Goal: Task Accomplishment & Management: Use online tool/utility

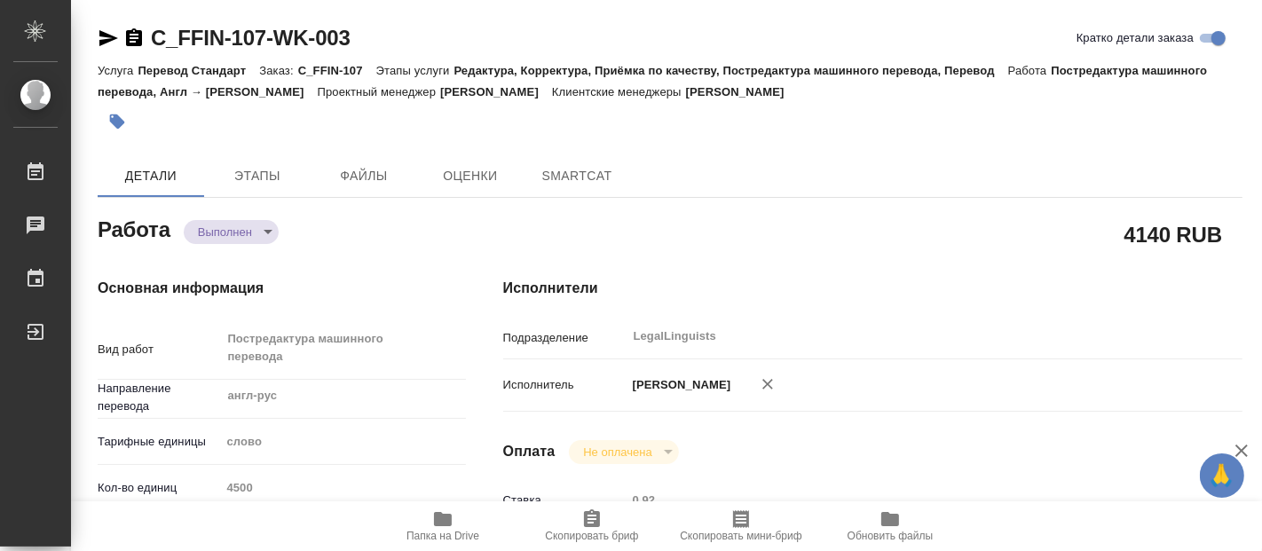
type textarea "x"
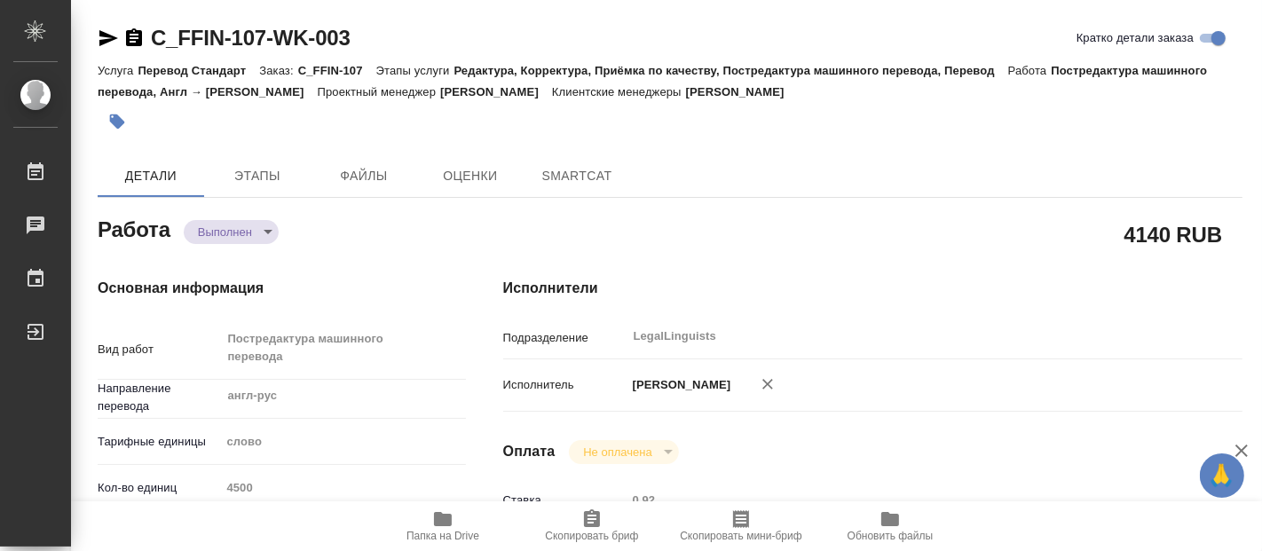
type textarea "x"
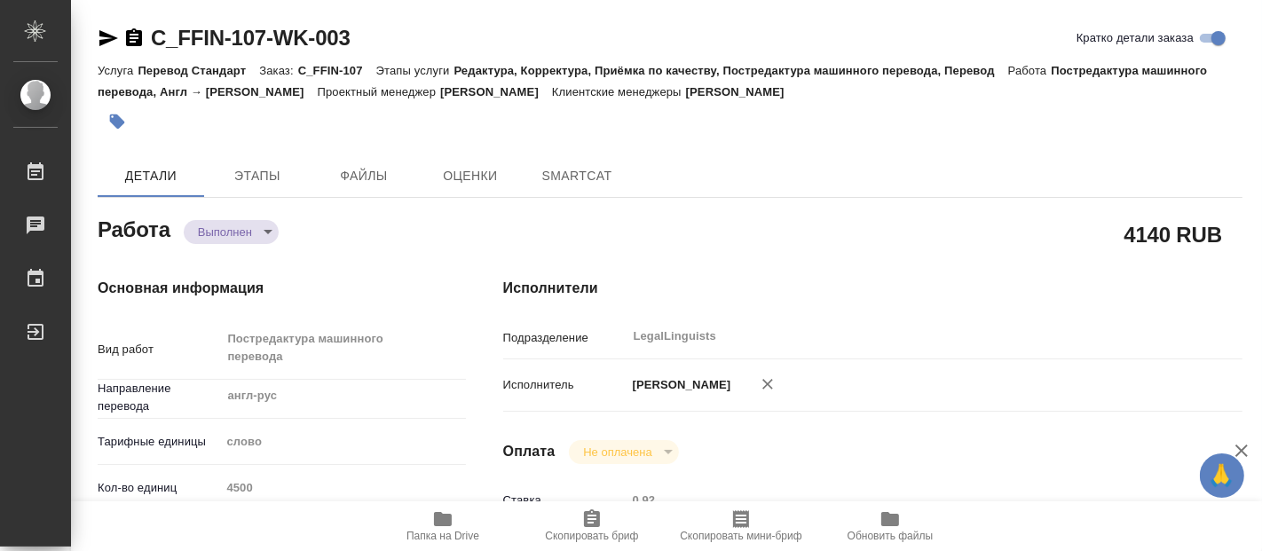
type textarea "x"
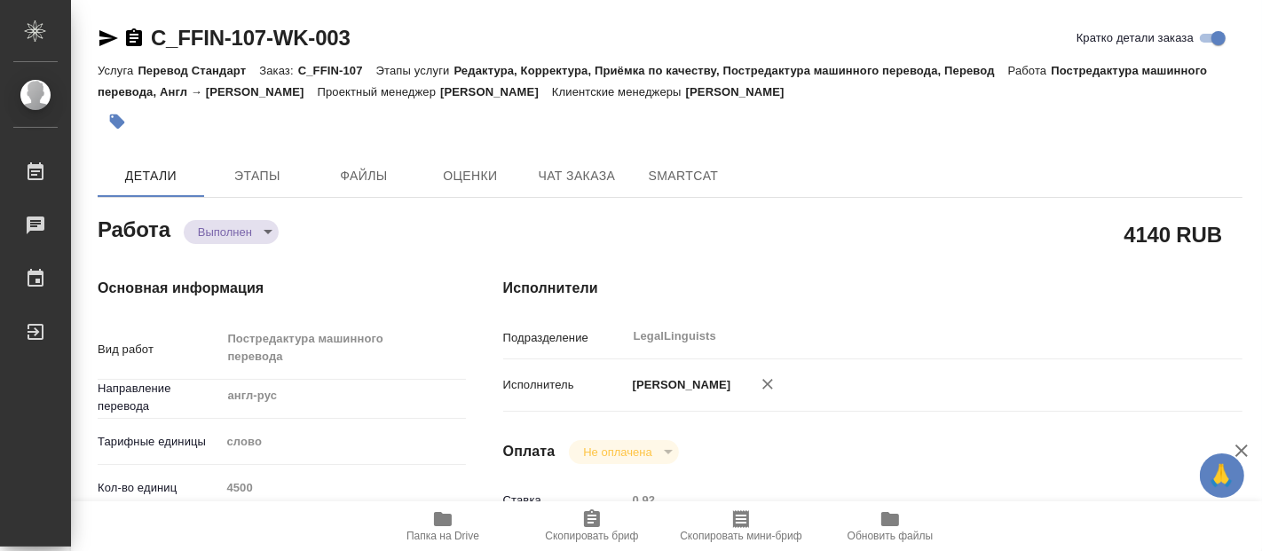
scroll to position [197, 0]
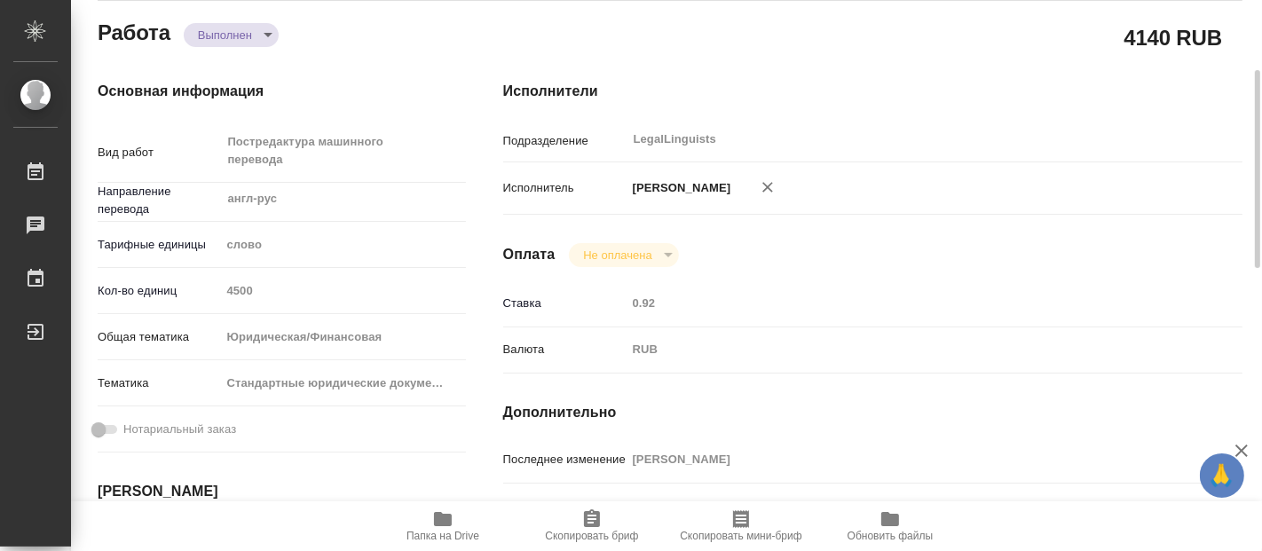
type textarea "x"
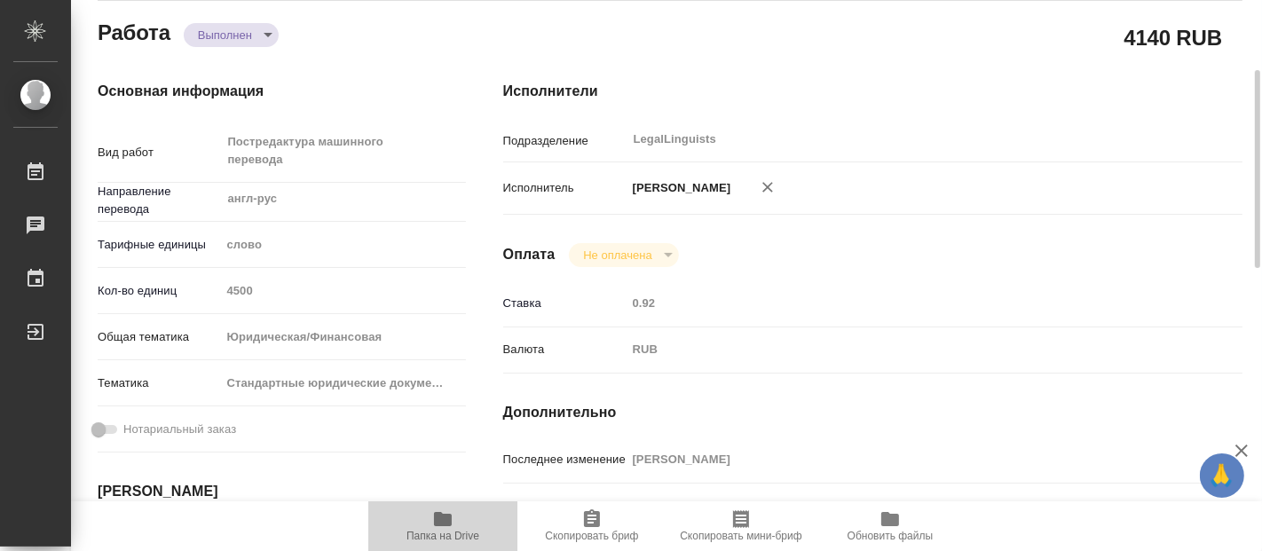
click at [444, 523] on icon "button" at bounding box center [443, 519] width 18 height 14
type textarea "x"
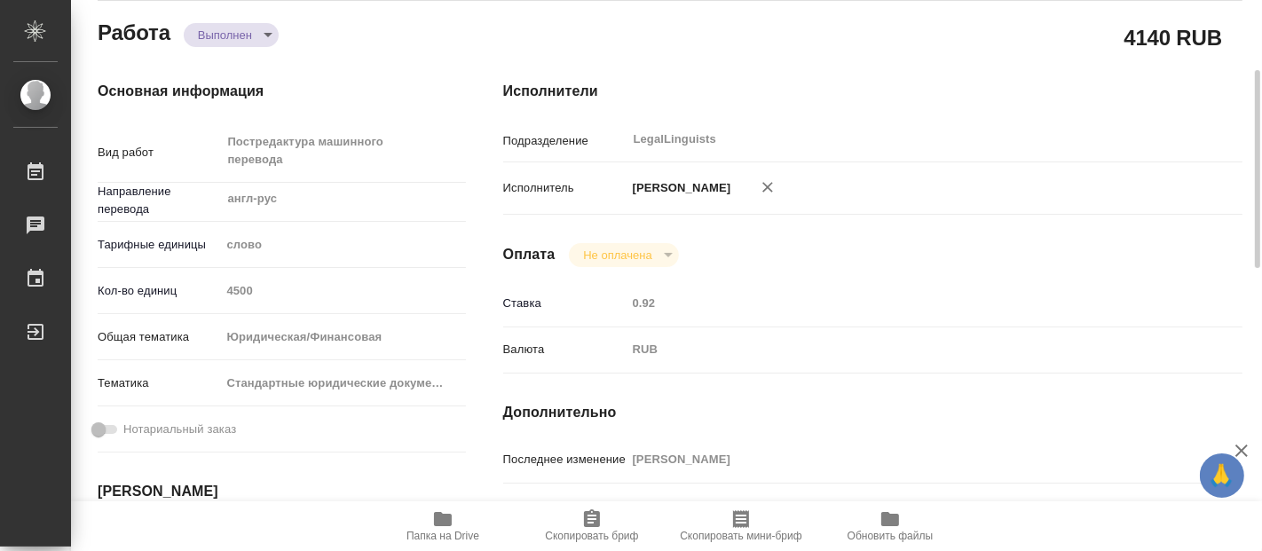
type textarea "x"
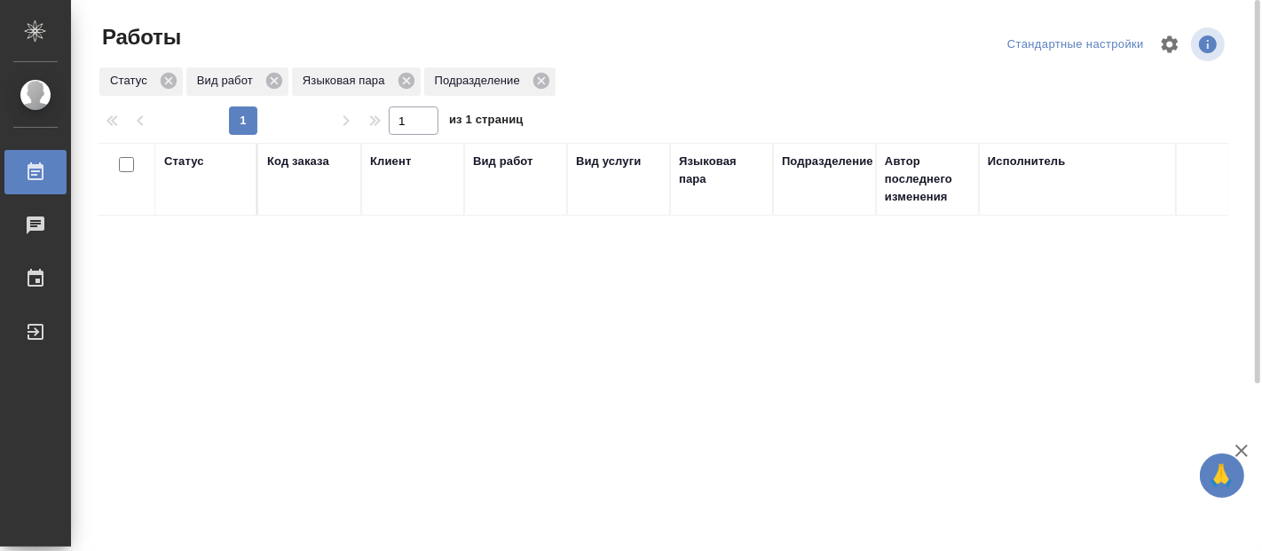
click at [404, 408] on div "Статус Код заказа Клиент Вид работ Вид услуги Языковая пара Подразделение Автор…" at bounding box center [663, 462] width 1131 height 639
click at [408, 407] on div "Статус Код заказа Клиент Вид работ Вид услуги Языковая пара Подразделение Автор…" at bounding box center [663, 462] width 1131 height 639
